Goal: Check status: Check status

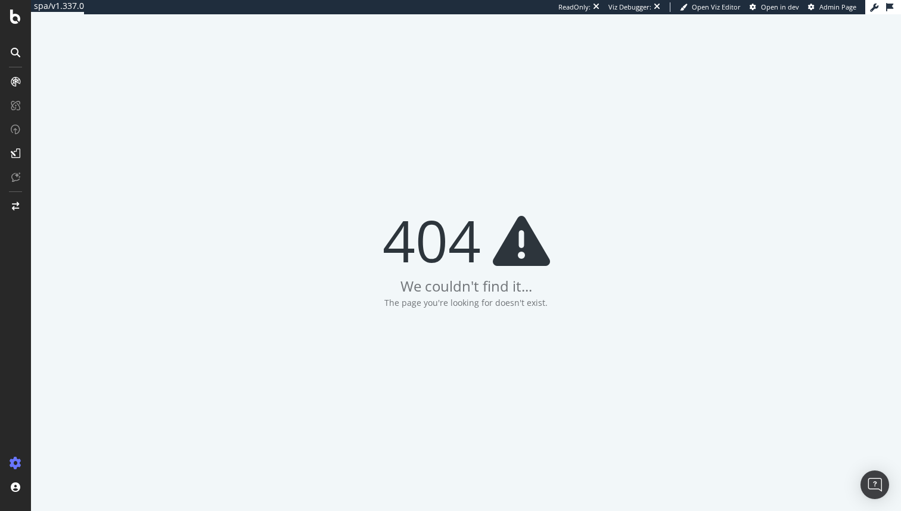
click at [8, 24] on div at bounding box center [15, 255] width 31 height 511
click at [11, 20] on icon at bounding box center [15, 17] width 11 height 14
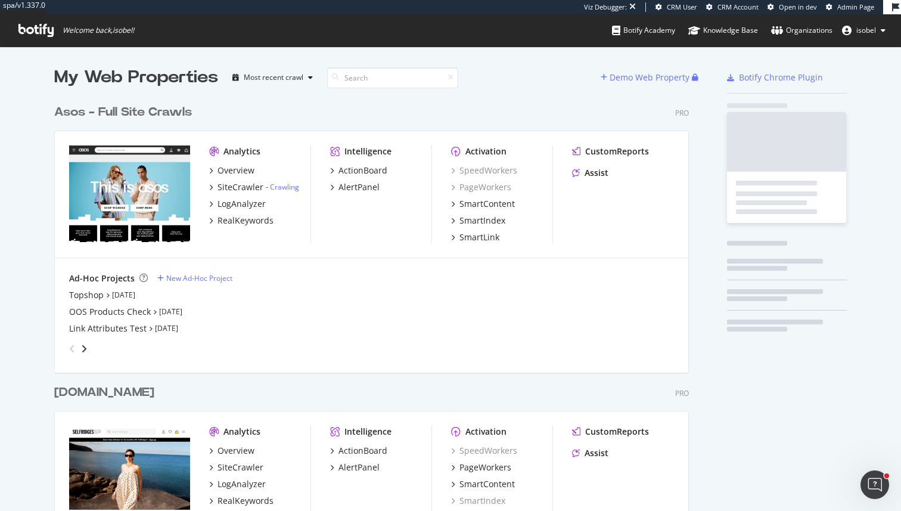
scroll to position [2929, 644]
